Goal: Check status

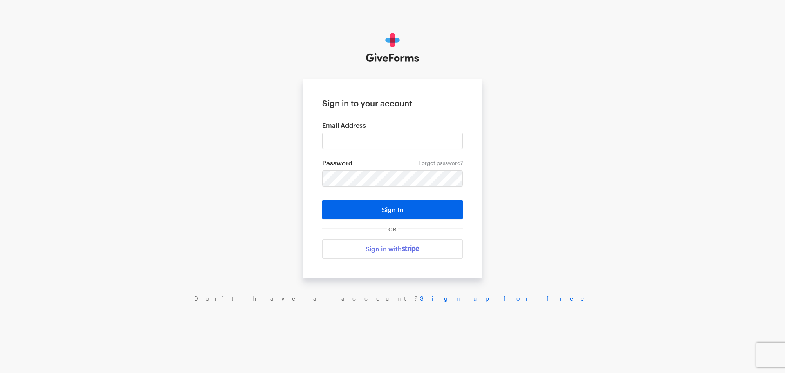
type input "[EMAIL_ADDRESS][DOMAIN_NAME]"
click at [322, 200] on button "Sign In" at bounding box center [392, 210] width 141 height 20
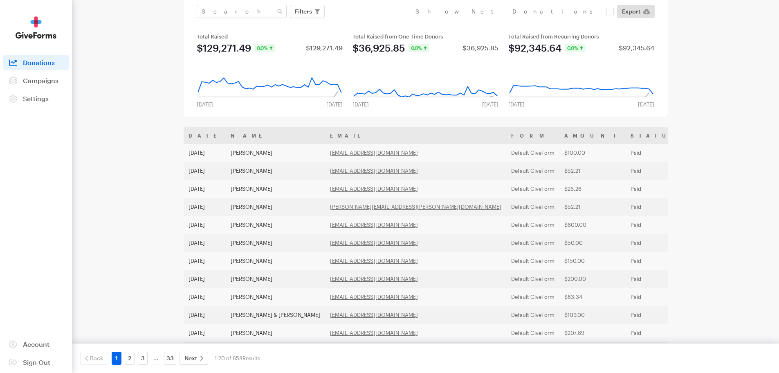
scroll to position [82, 0]
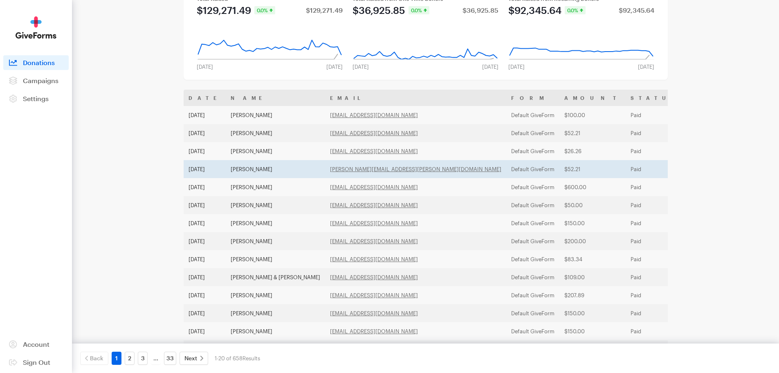
click at [254, 169] on td "CAROL KRAAY" at bounding box center [275, 169] width 99 height 18
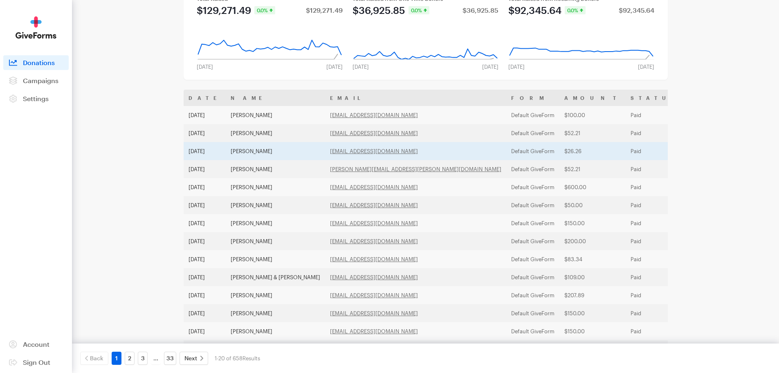
click at [268, 151] on td "Susie Christie" at bounding box center [275, 151] width 99 height 18
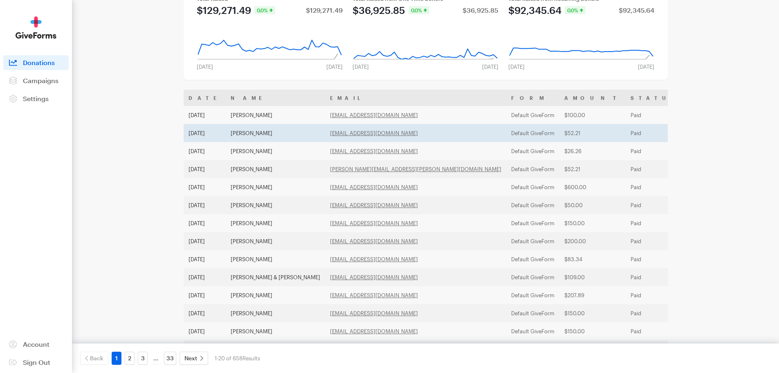
click at [251, 130] on td "Denise Fullmer" at bounding box center [275, 133] width 99 height 18
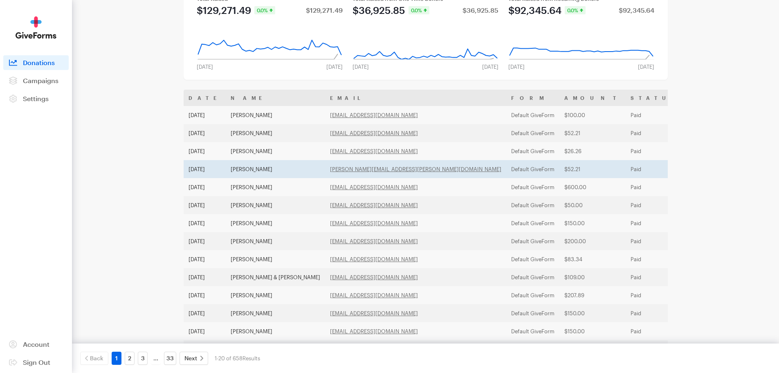
click at [256, 166] on td "[PERSON_NAME]" at bounding box center [275, 169] width 99 height 18
